Goal: Task Accomplishment & Management: Manage account settings

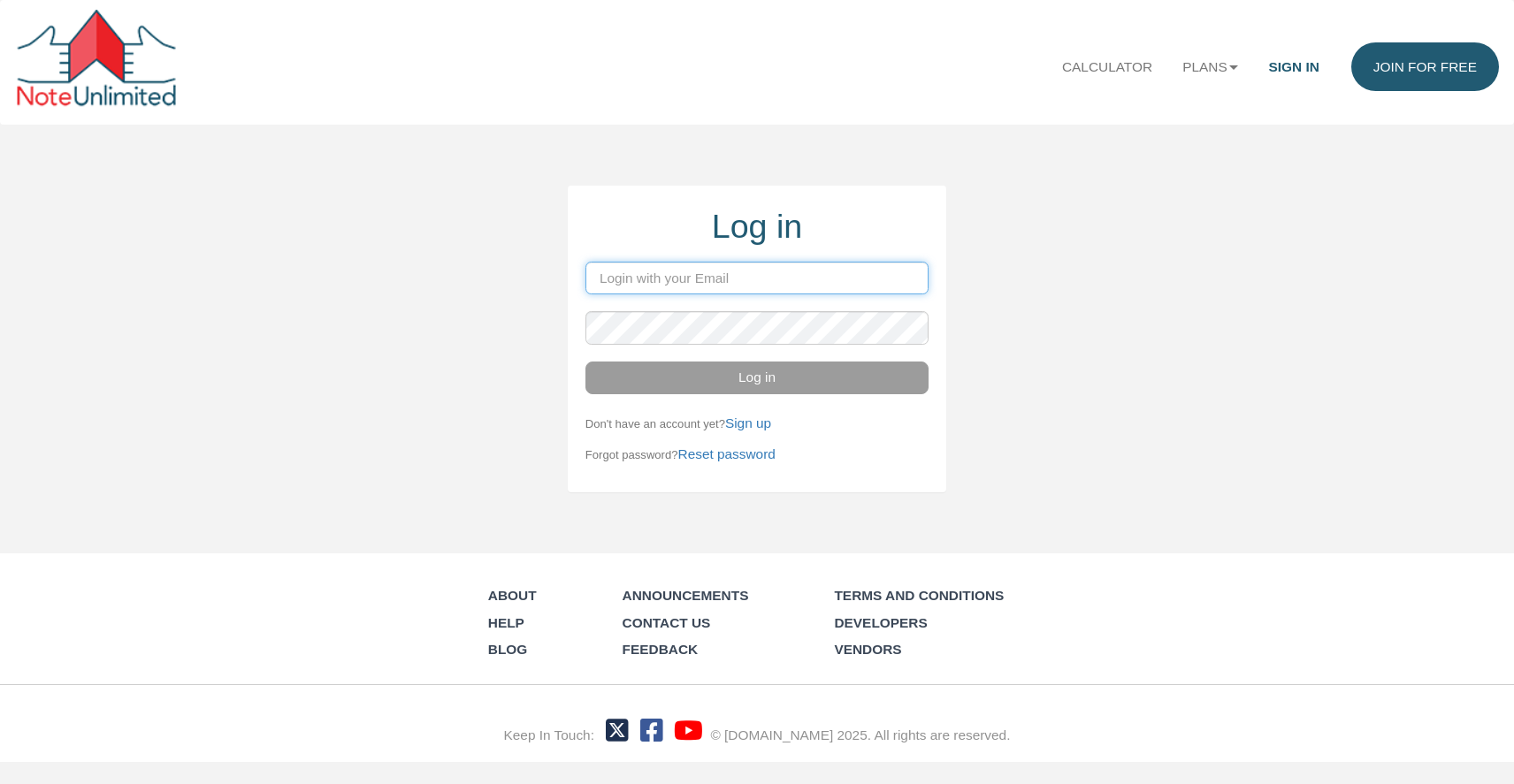
type input "[PERSON_NAME][EMAIL_ADDRESS][DOMAIN_NAME]"
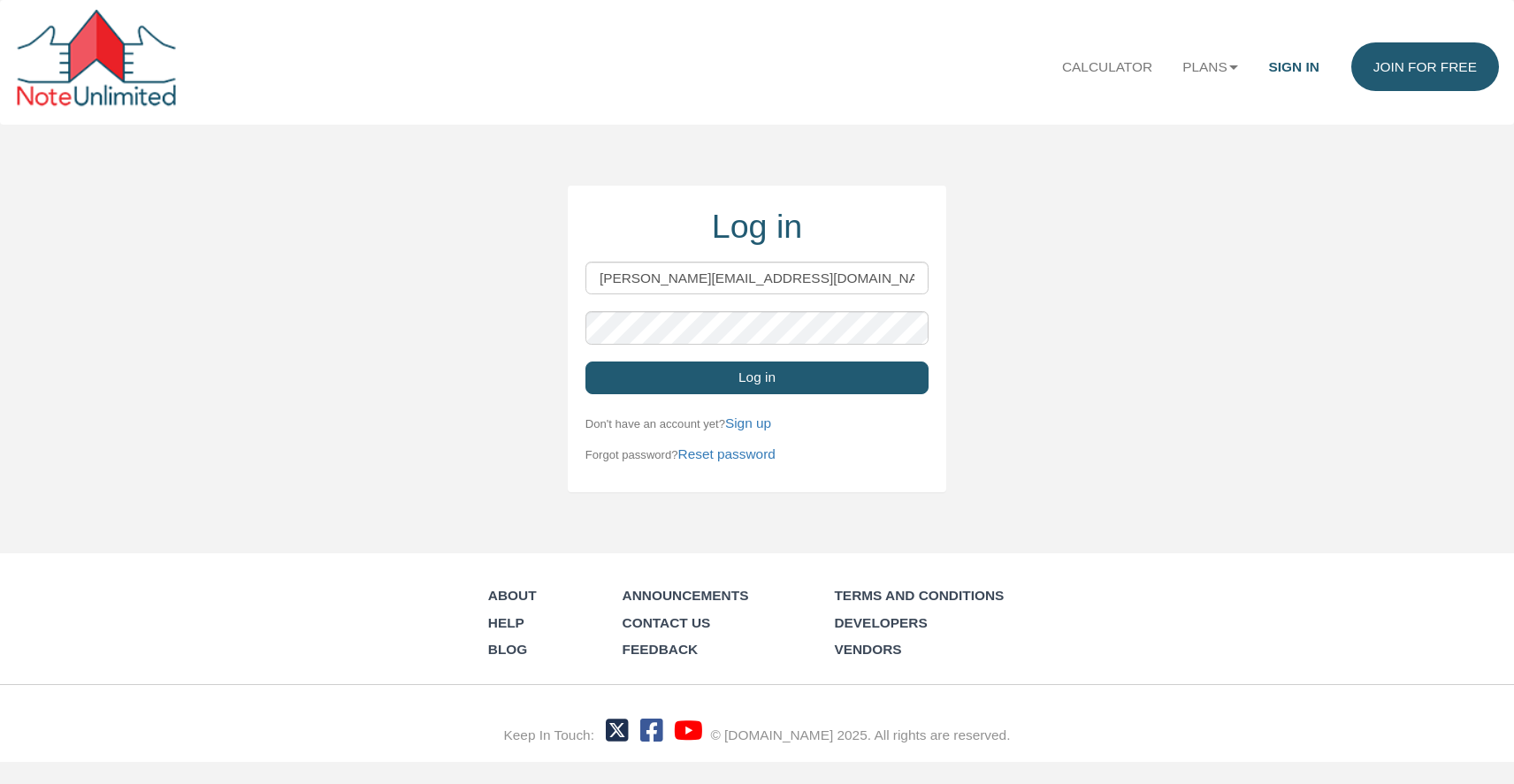
click at [770, 380] on button "Log in" at bounding box center [757, 378] width 343 height 33
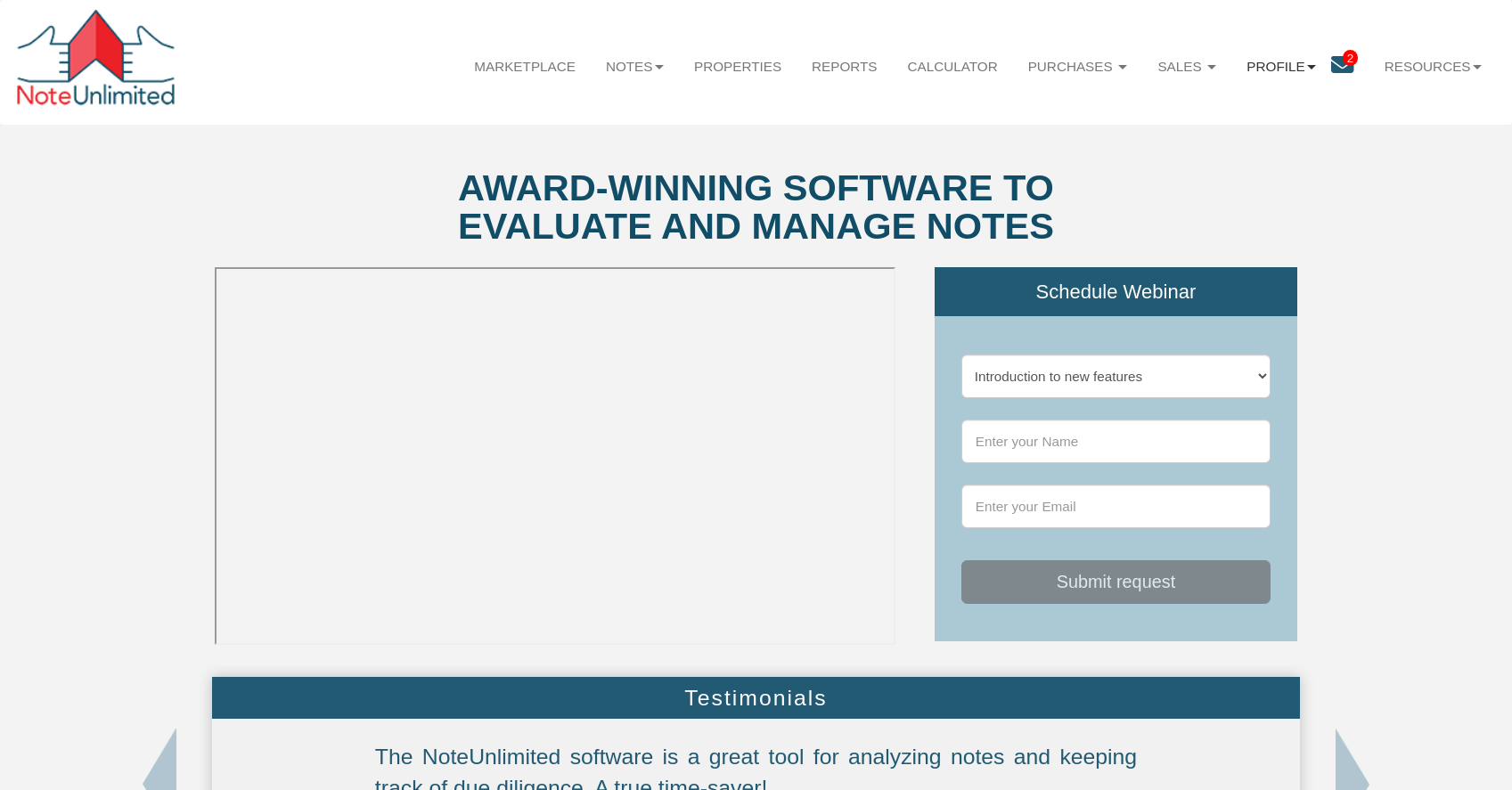
click at [1311, 66] on b at bounding box center [1311, 67] width 9 height 5
click at [1233, 113] on link "Admin" at bounding box center [1281, 112] width 176 height 26
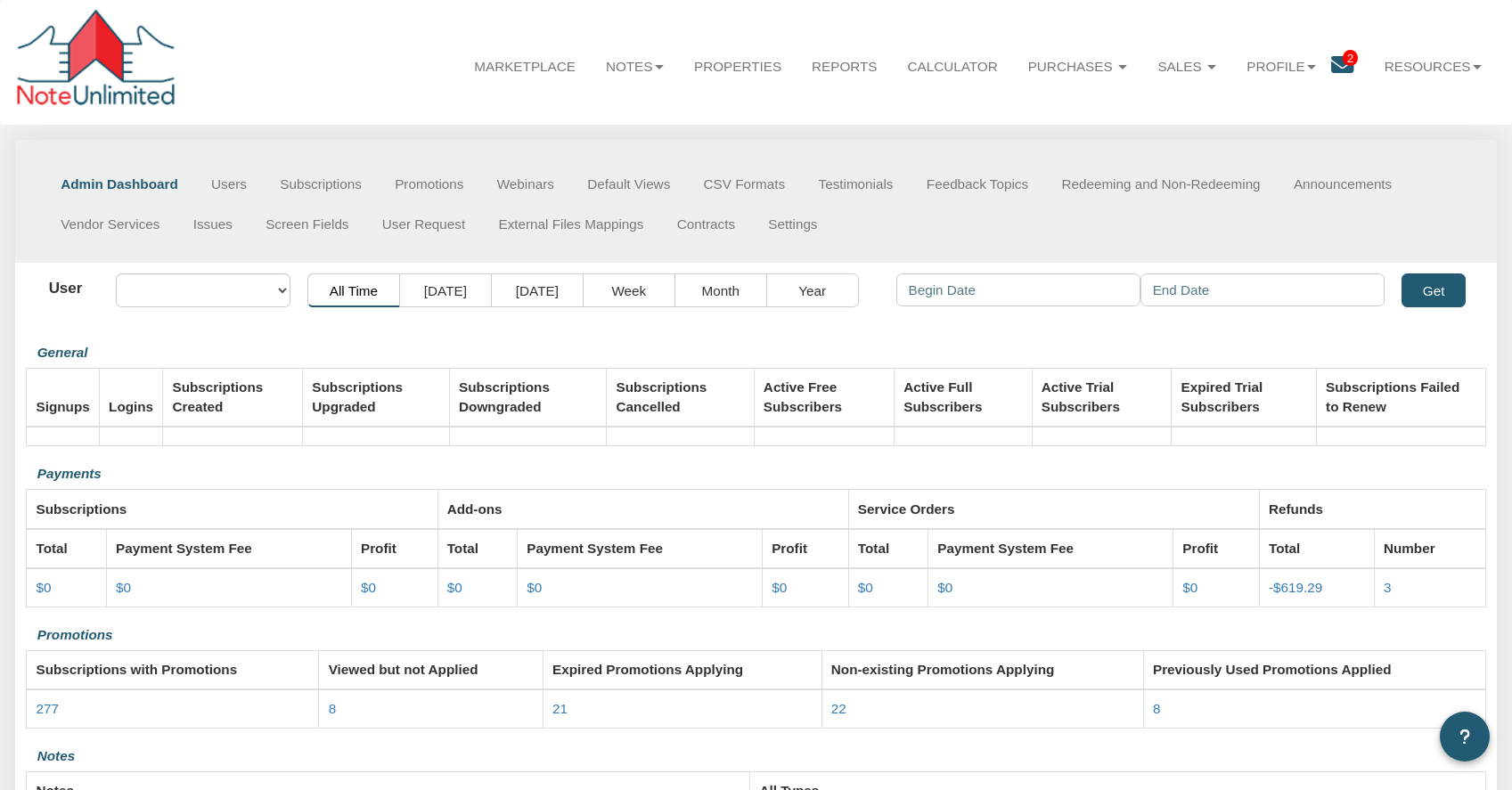
select select "object:81"
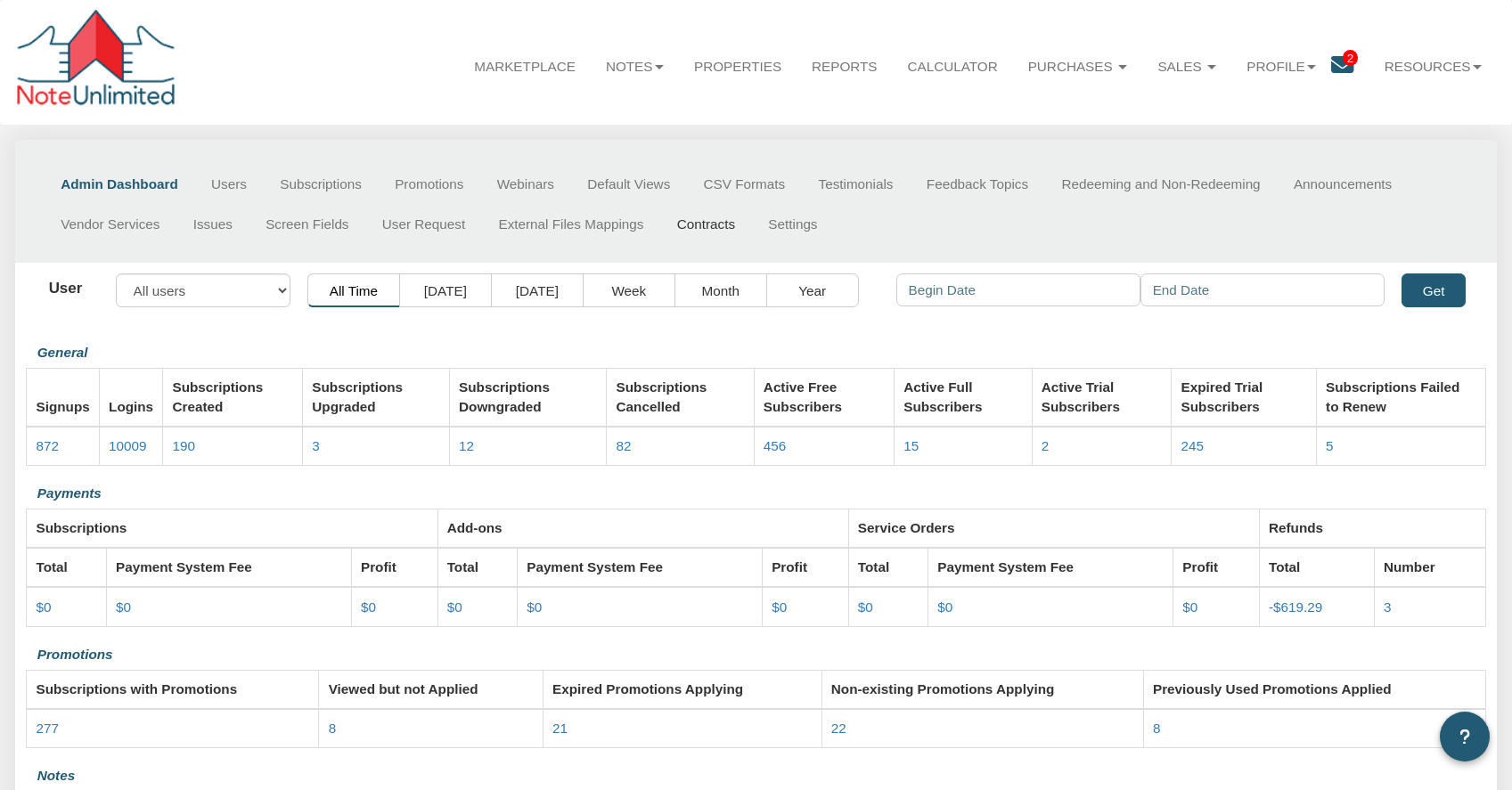
click at [712, 226] on link "Contracts" at bounding box center [705, 224] width 92 height 40
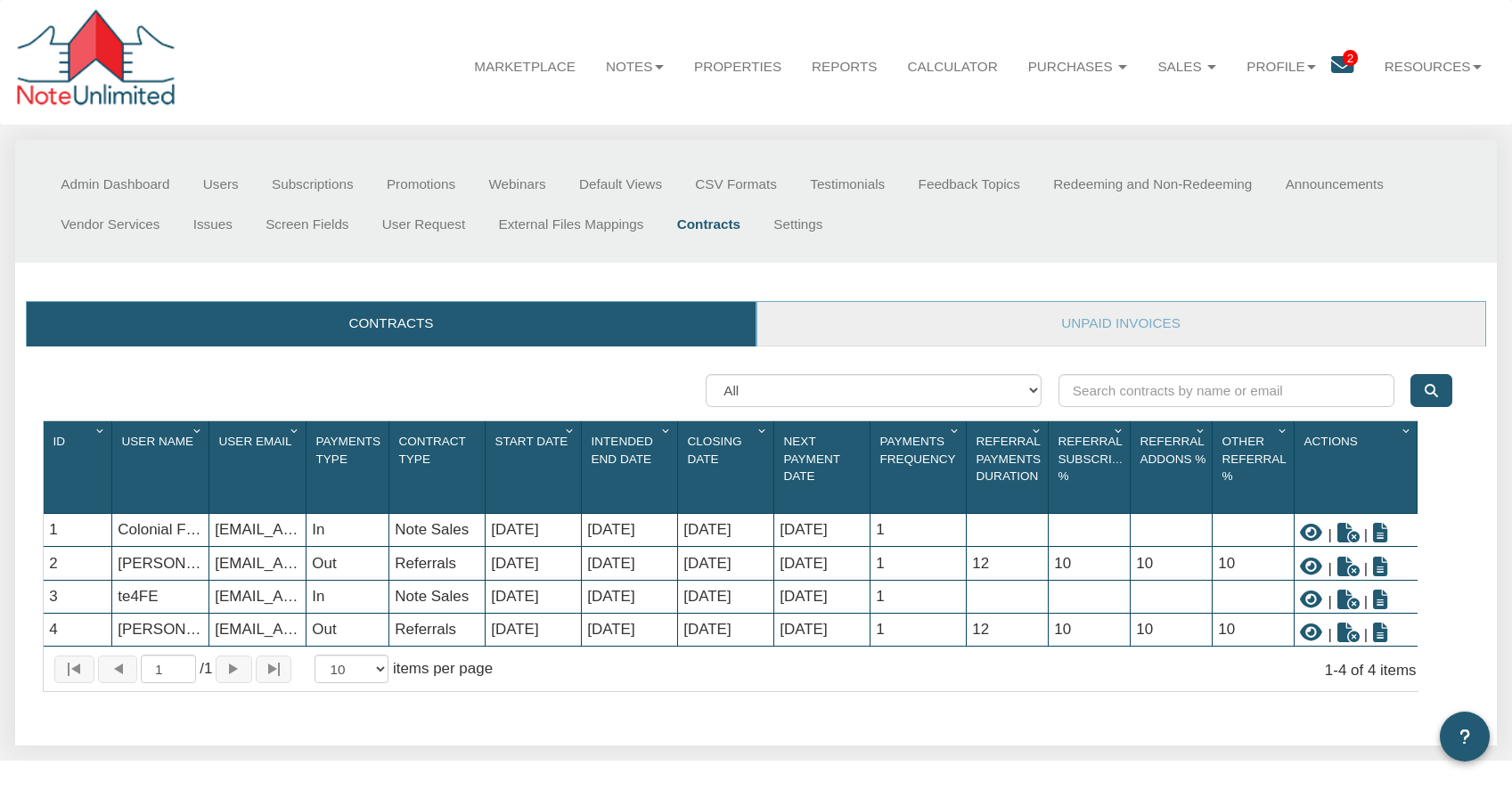
scroll to position [4, 0]
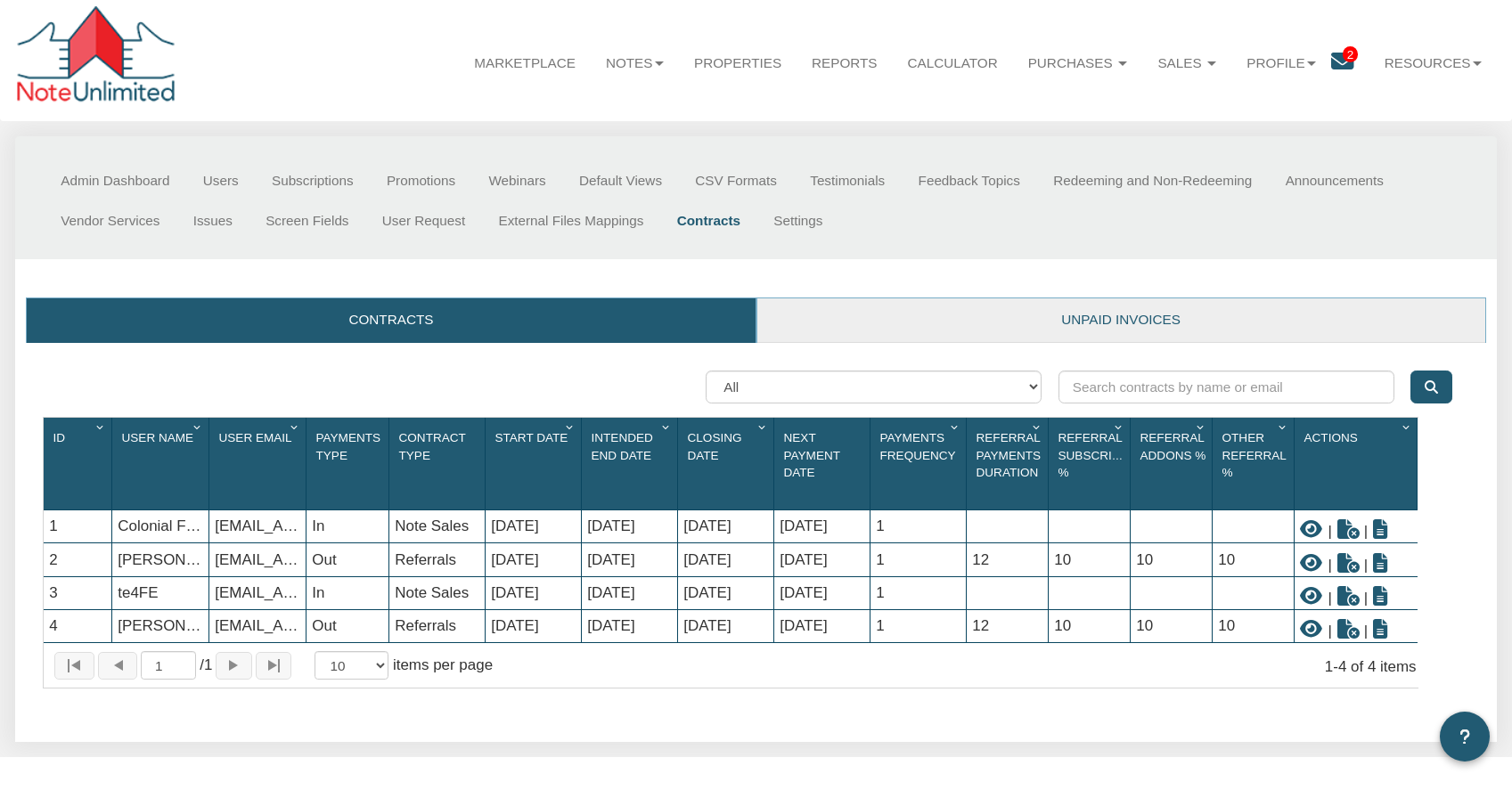
click at [1090, 323] on link "Unpaid invoices" at bounding box center [1121, 321] width 728 height 44
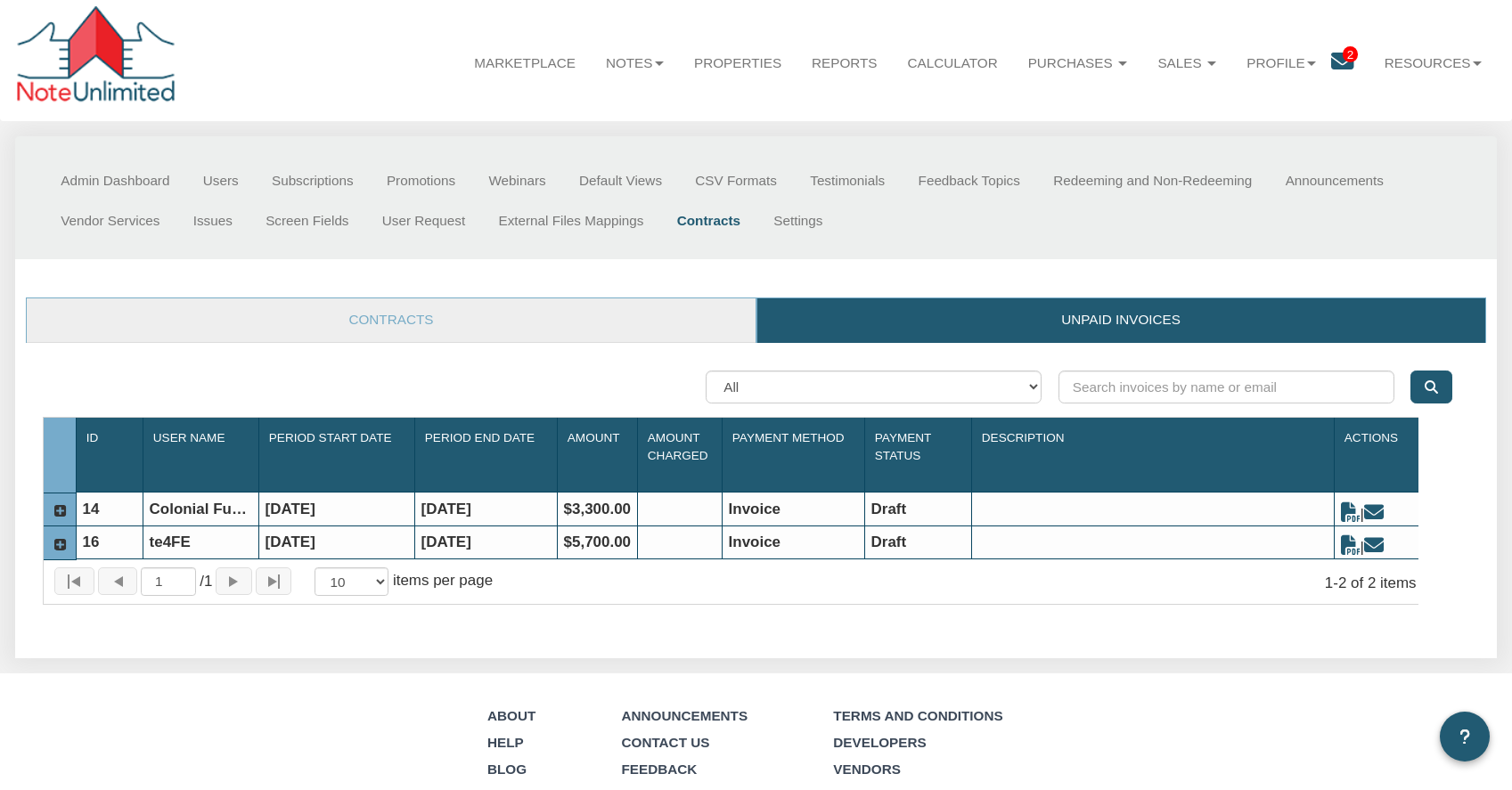
scroll to position [0, 0]
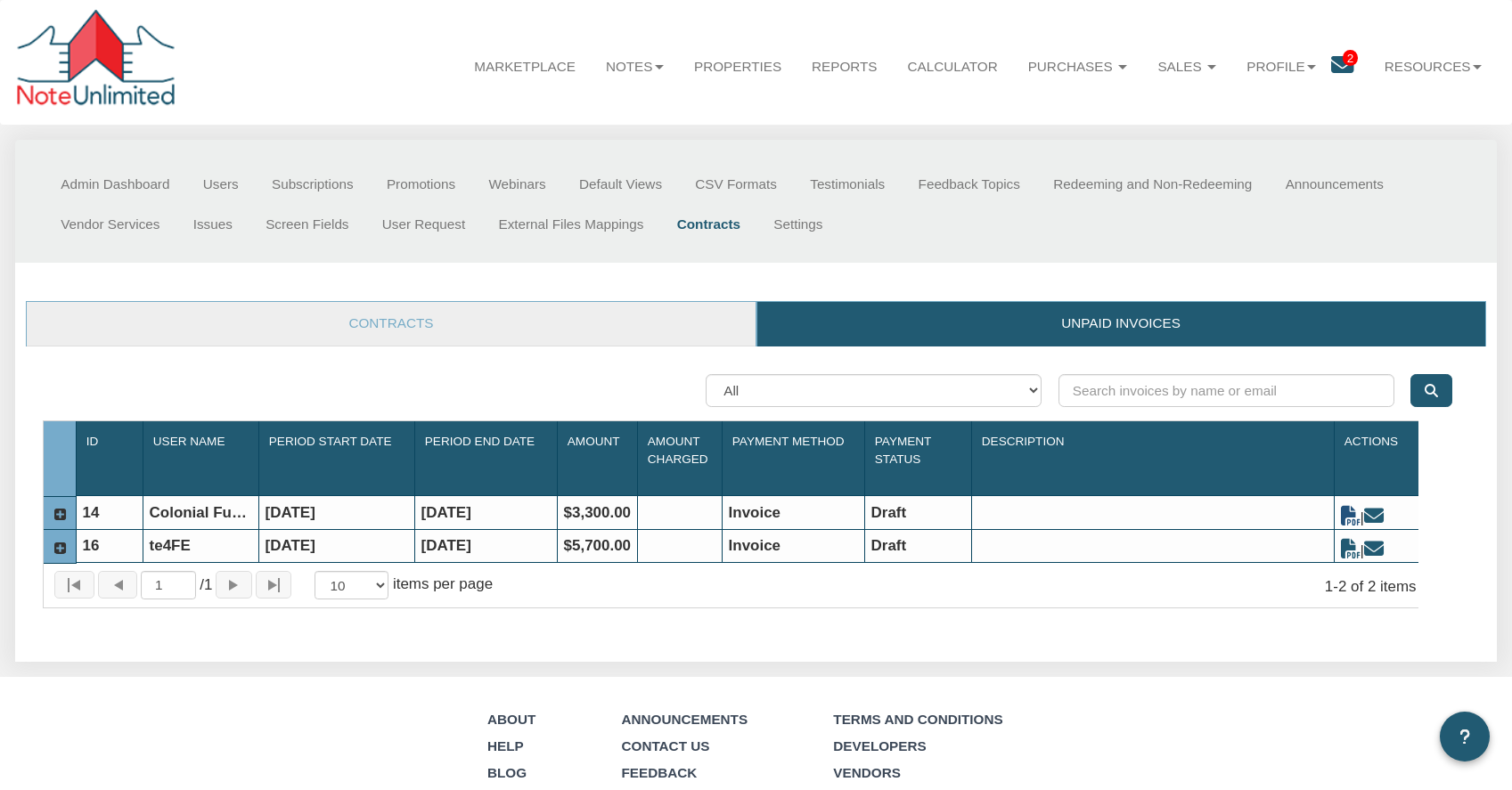
click at [1349, 521] on icon at bounding box center [1350, 516] width 20 height 20
click at [1383, 518] on icon at bounding box center [1374, 516] width 20 height 20
